Goal: Navigation & Orientation: Find specific page/section

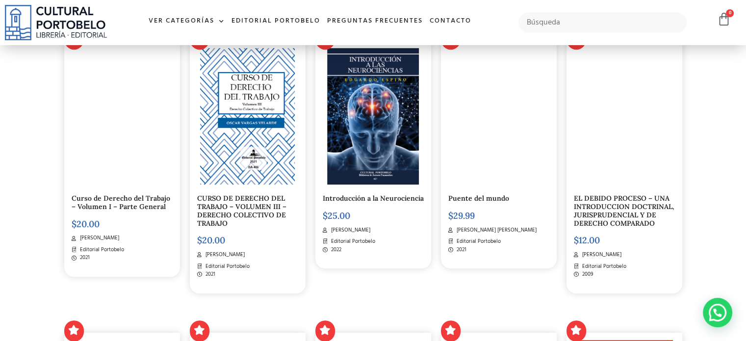
scroll to position [589, 0]
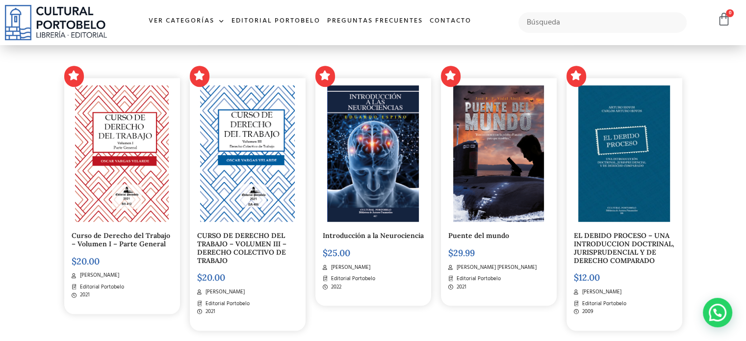
click at [195, 78] on icon at bounding box center [200, 76] width 10 height 10
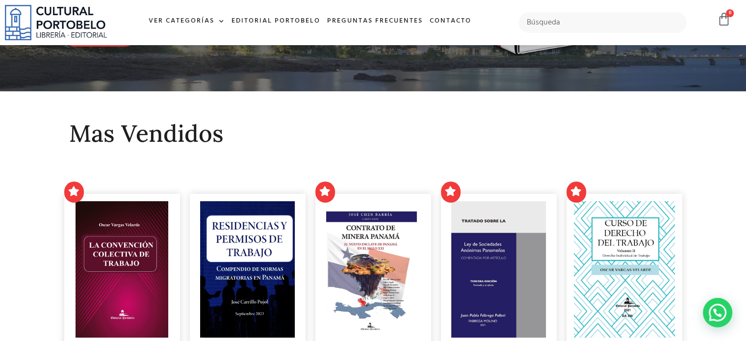
scroll to position [294, 0]
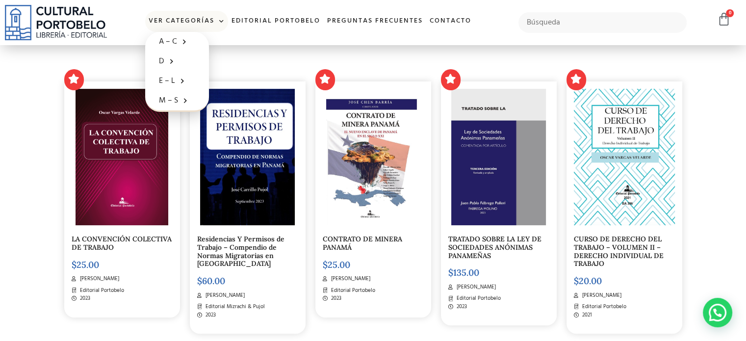
click at [187, 23] on link "Ver Categorías" at bounding box center [186, 21] width 83 height 21
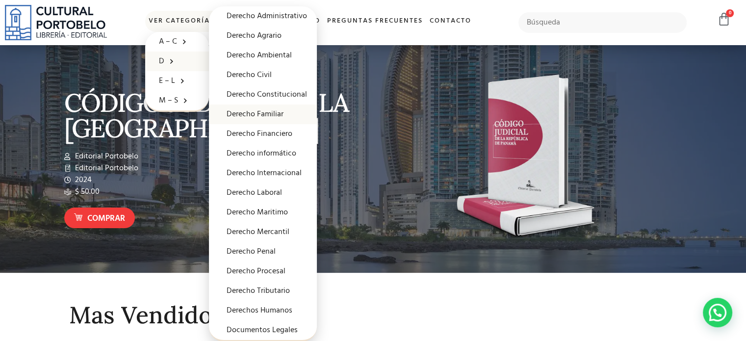
click at [266, 109] on link "Derecho Familiar" at bounding box center [263, 115] width 108 height 20
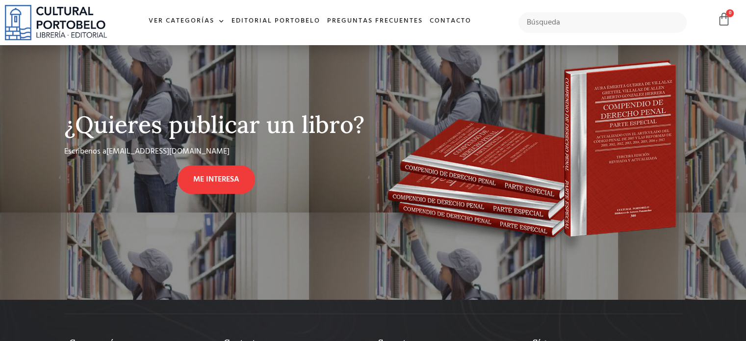
scroll to position [359, 0]
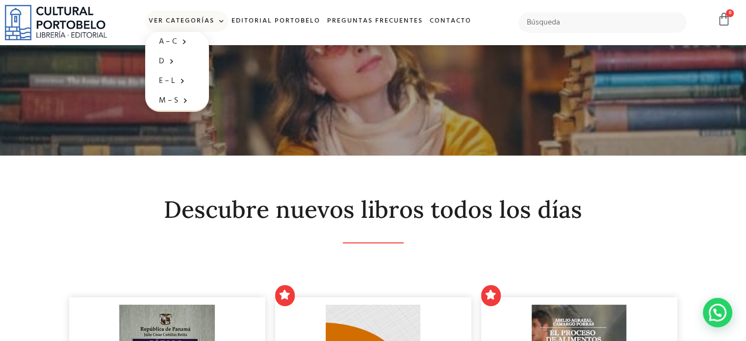
click at [186, 19] on link "Ver Categorías" at bounding box center [186, 21] width 83 height 21
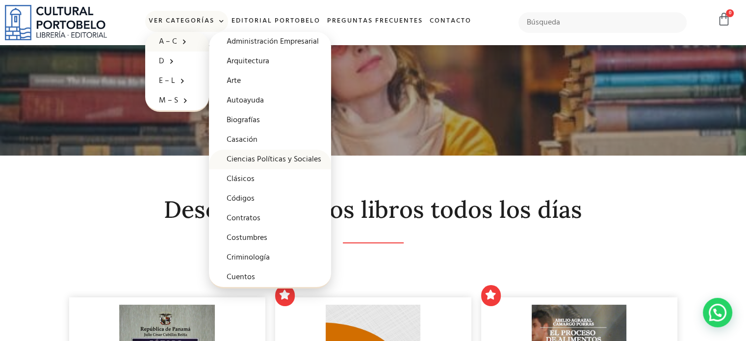
click at [280, 155] on link "Ciencias Políticas y Sociales" at bounding box center [270, 160] width 122 height 20
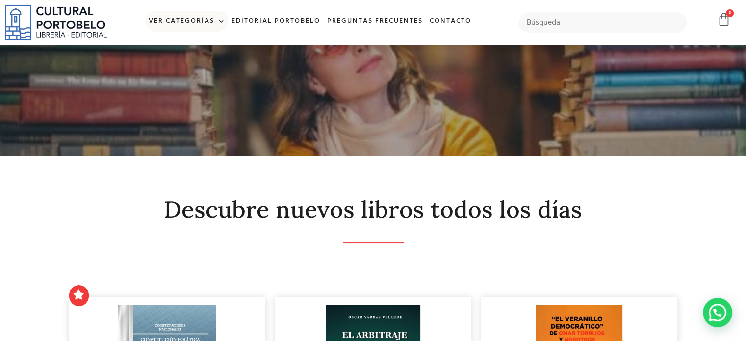
click at [206, 13] on link "Ver Categorías" at bounding box center [186, 21] width 83 height 21
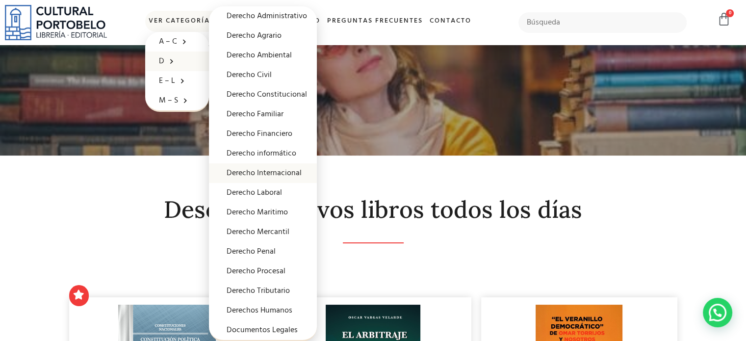
click at [266, 169] on link "Derecho Internacional" at bounding box center [263, 173] width 108 height 20
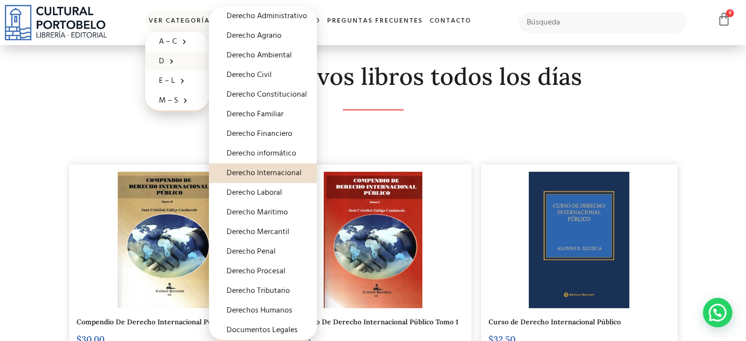
scroll to position [147, 0]
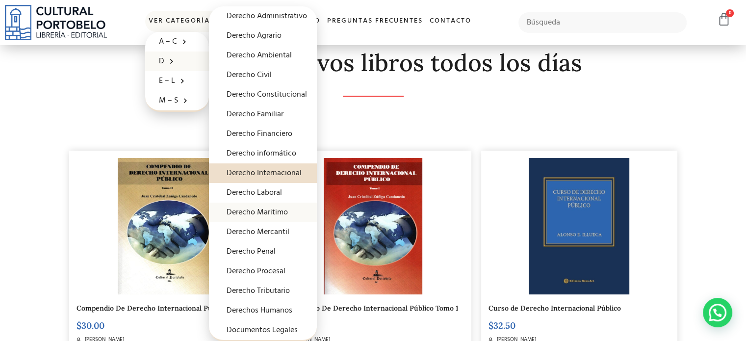
click at [260, 212] on link "Derecho Maritimo" at bounding box center [263, 213] width 108 height 20
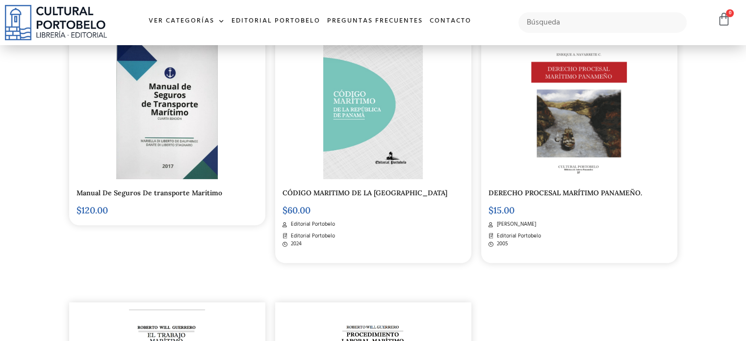
scroll to position [245, 0]
